Goal: Find specific page/section: Find specific page/section

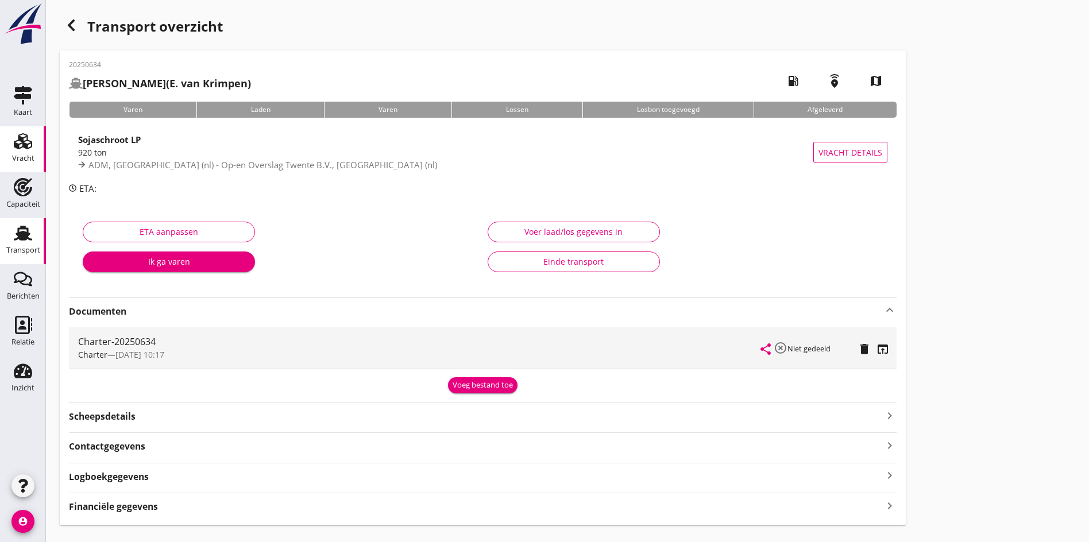
click at [23, 152] on div "Vracht" at bounding box center [23, 159] width 22 height 16
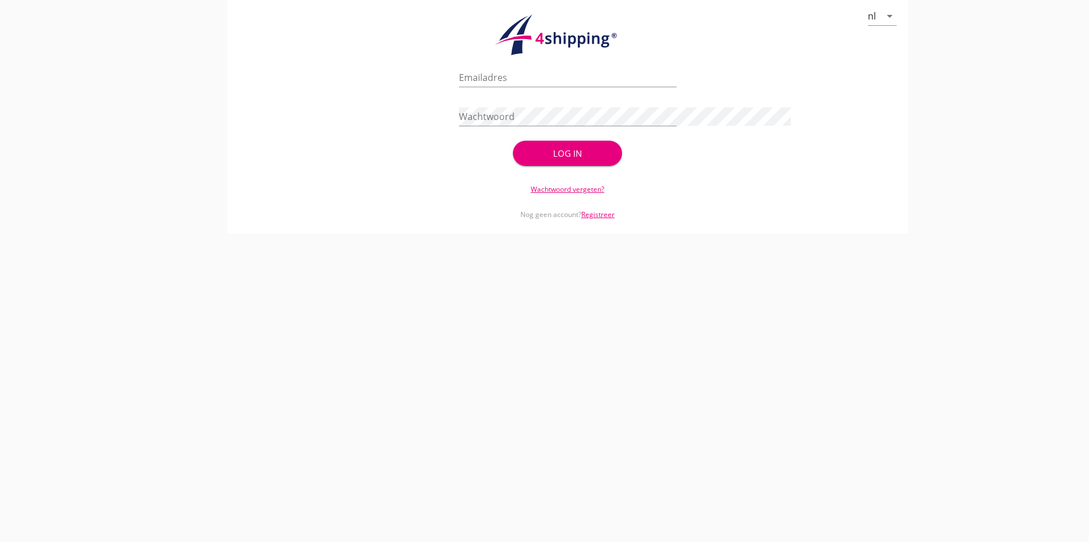
type input "[PERSON_NAME][EMAIL_ADDRESS][DOMAIN_NAME]"
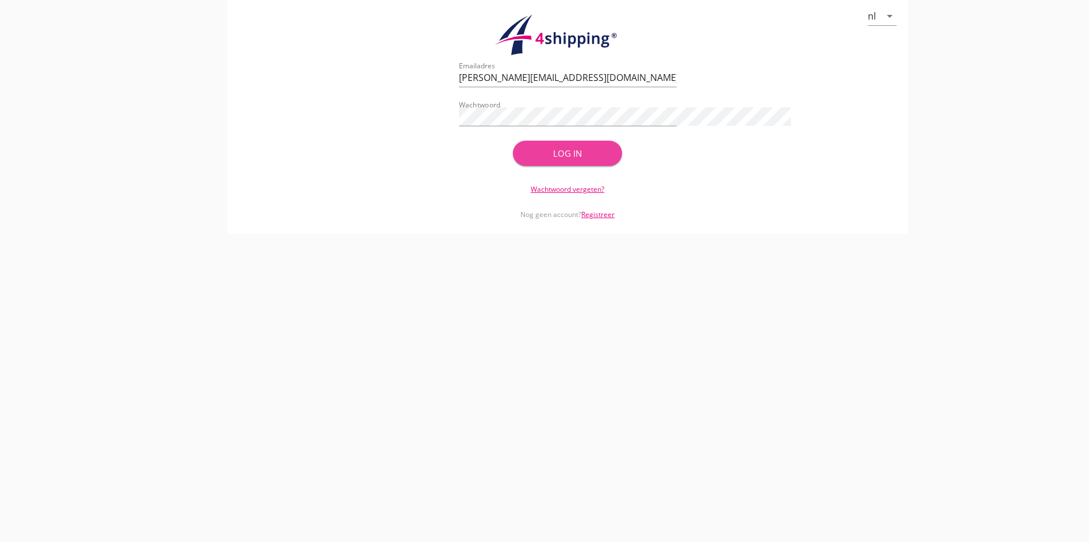
click at [571, 148] on div "Log in" at bounding box center [567, 153] width 72 height 13
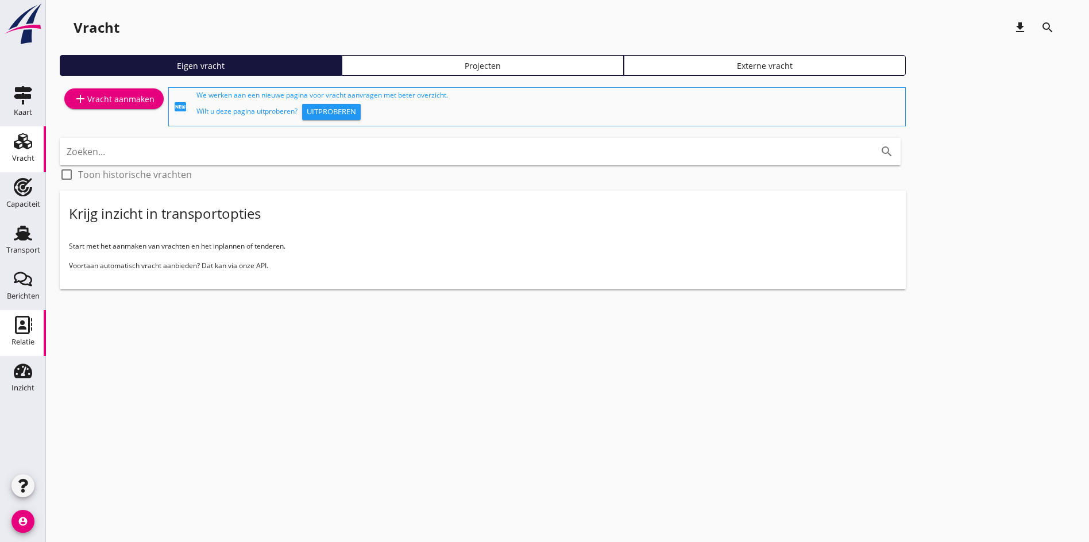
click at [28, 340] on div "Relatie" at bounding box center [22, 341] width 23 height 7
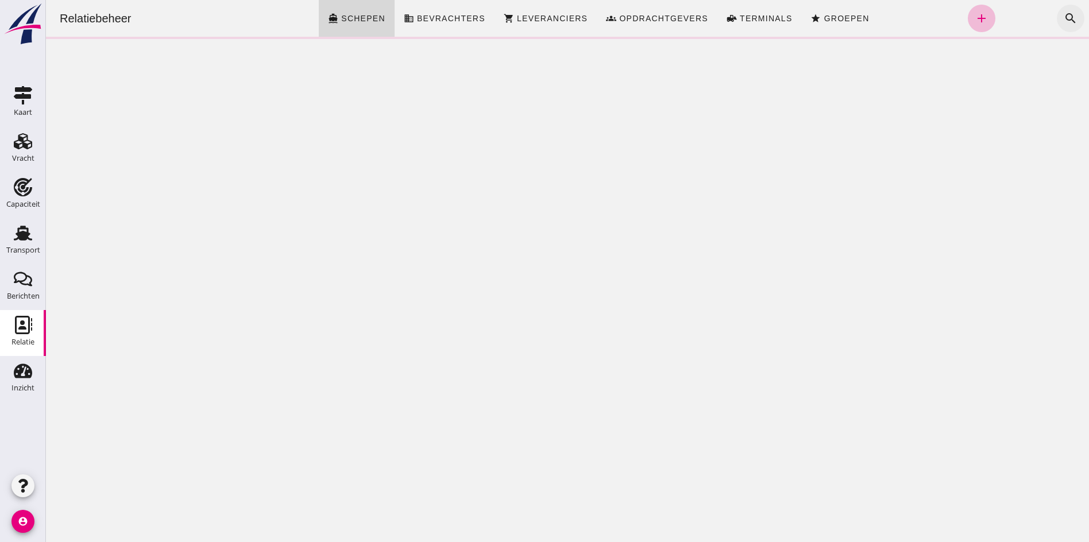
click at [1064, 16] on icon "search" at bounding box center [1071, 18] width 14 height 14
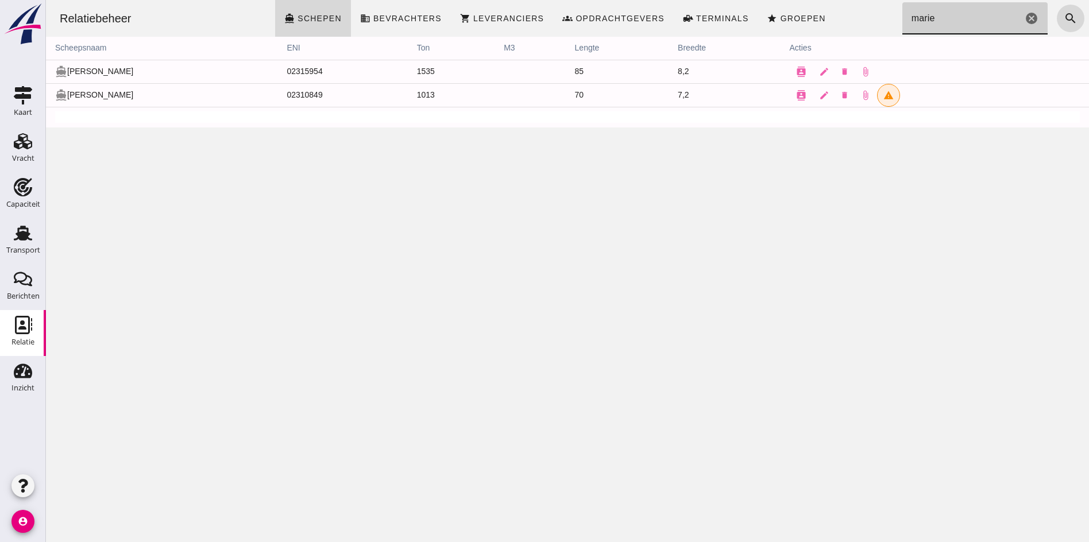
type input "marie"
click at [95, 69] on td "directions_boat [PERSON_NAME]" at bounding box center [162, 72] width 232 height 24
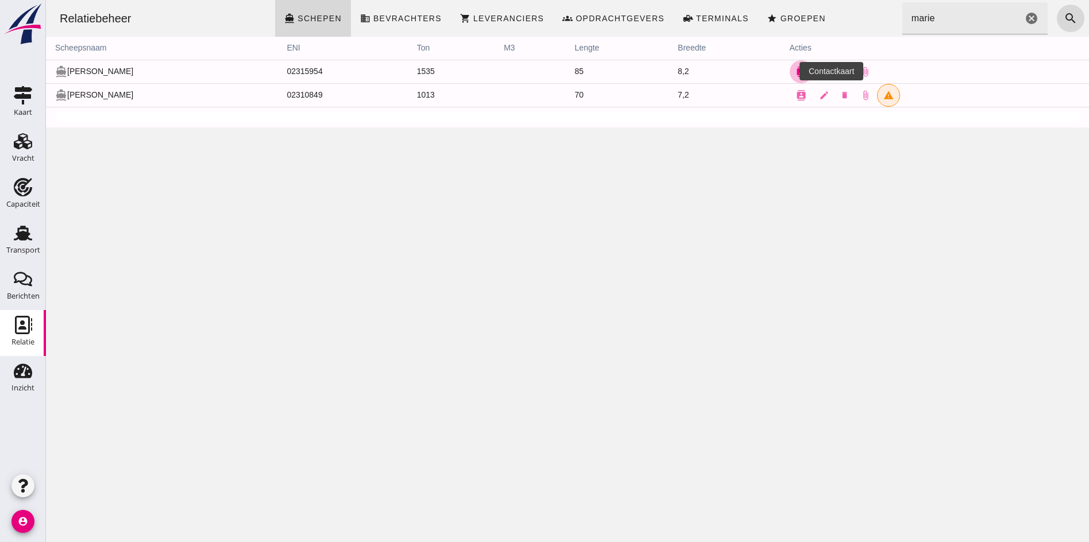
click at [796, 68] on icon "contacts" at bounding box center [801, 72] width 10 height 10
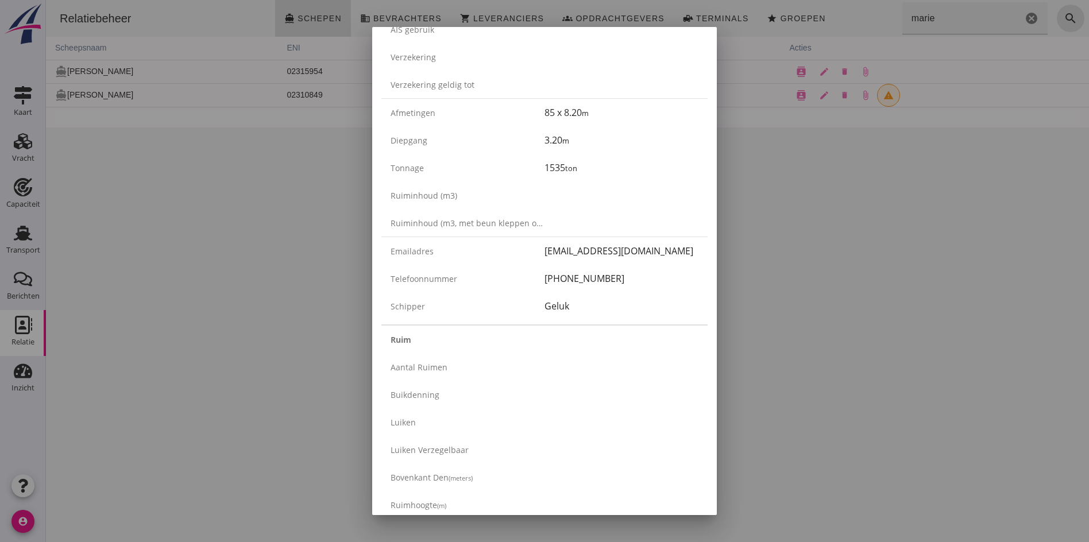
scroll to position [230, 0]
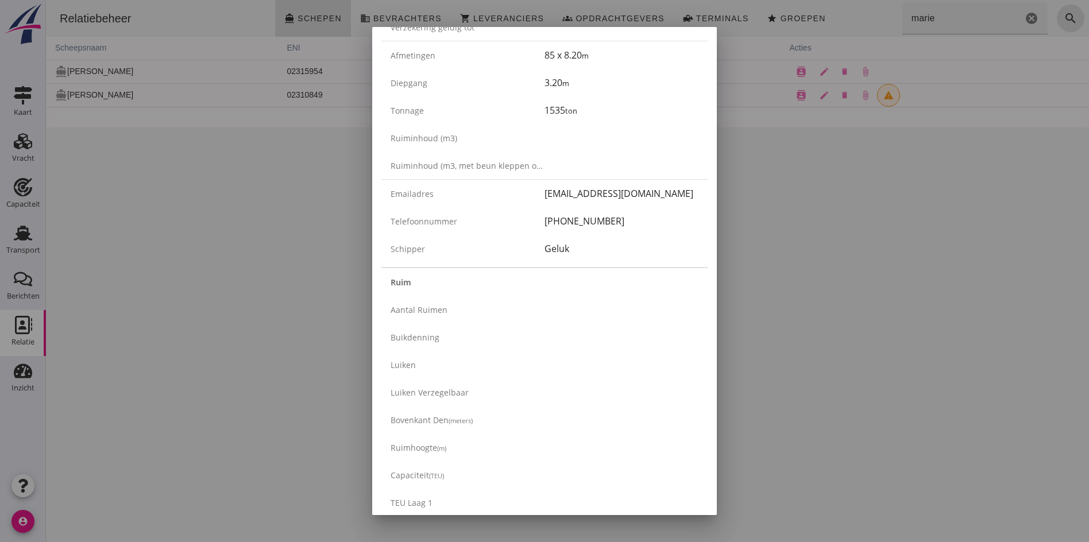
drag, startPoint x: 706, startPoint y: 194, endPoint x: 605, endPoint y: 118, distance: 126.8
click at [770, 217] on div at bounding box center [544, 271] width 1089 height 542
